Goal: Task Accomplishment & Management: Manage account settings

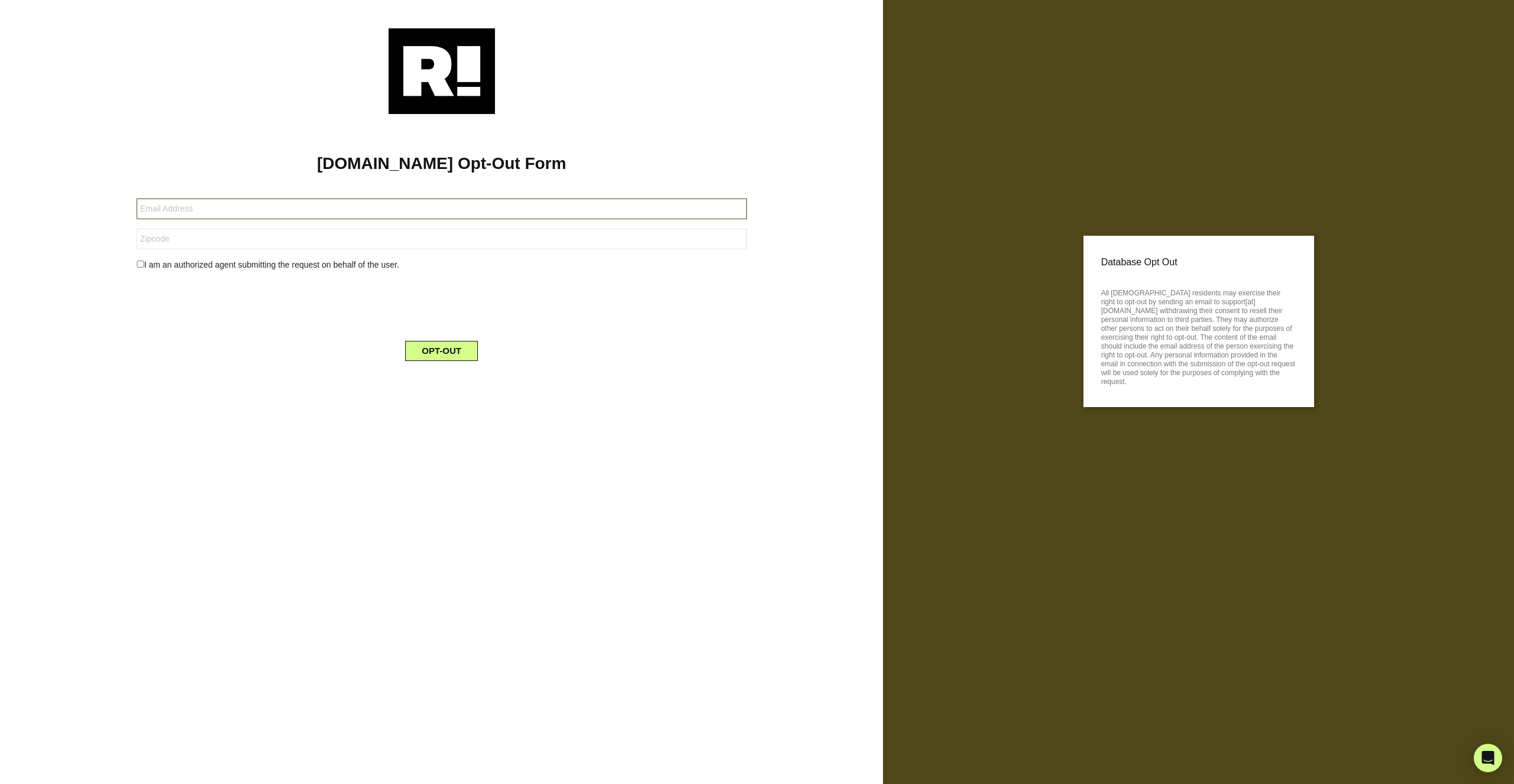
click at [148, 208] on input "text" at bounding box center [442, 209] width 610 height 20
type input "dlduffy@optonline.net"
click at [158, 241] on input "text" at bounding box center [442, 239] width 610 height 20
type input "10570"
click at [141, 265] on input "checkbox" at bounding box center [140, 263] width 8 height 7
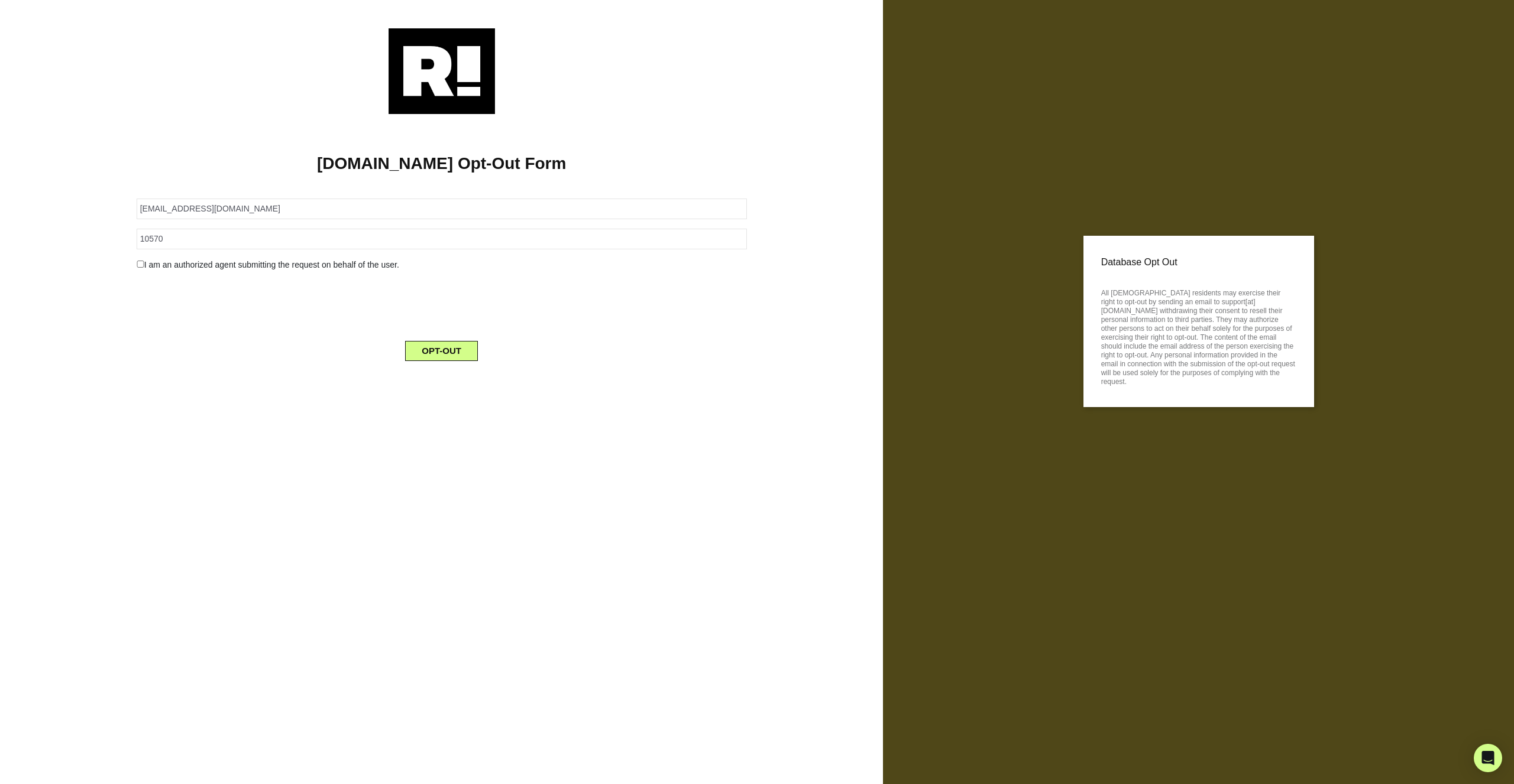
checkbox input "true"
click at [445, 379] on button "OPT-OUT" at bounding box center [441, 381] width 73 height 20
